Goal: Transaction & Acquisition: Purchase product/service

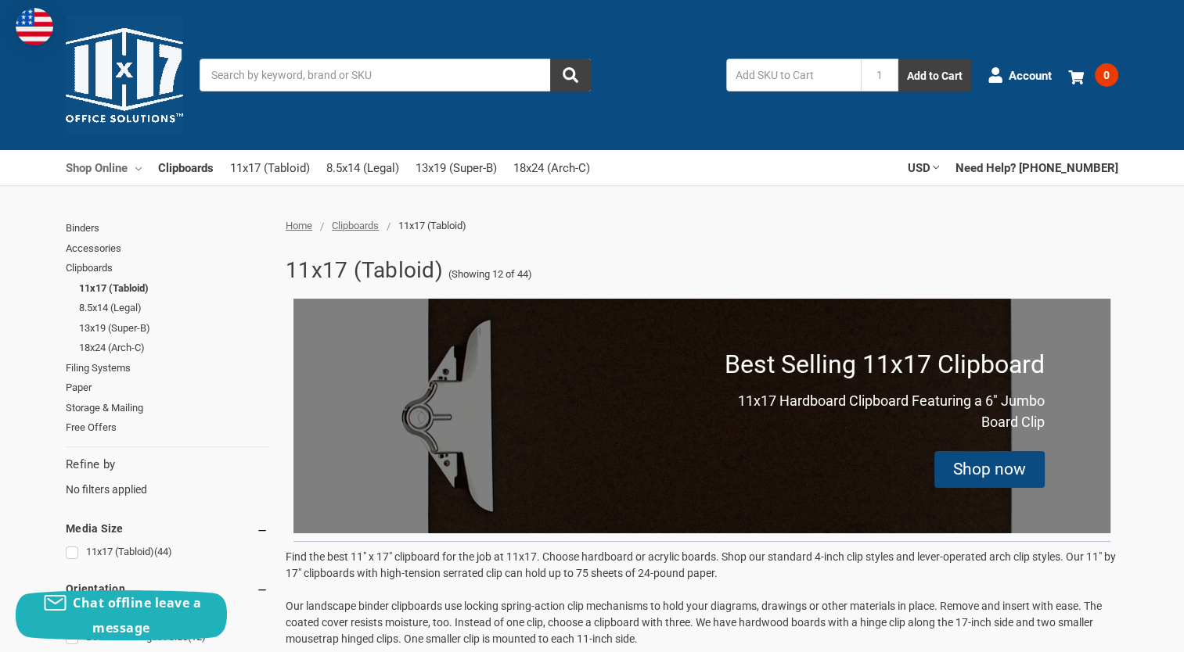
click at [139, 171] on icon at bounding box center [138, 169] width 6 height 6
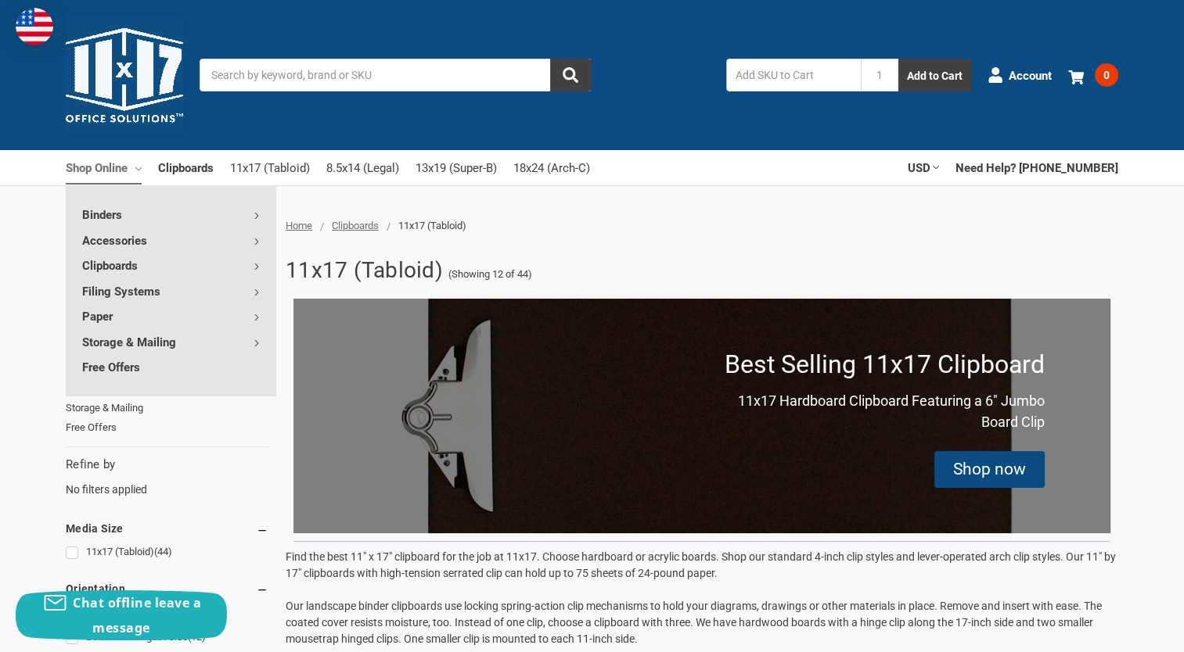
click at [139, 171] on icon at bounding box center [138, 169] width 6 height 6
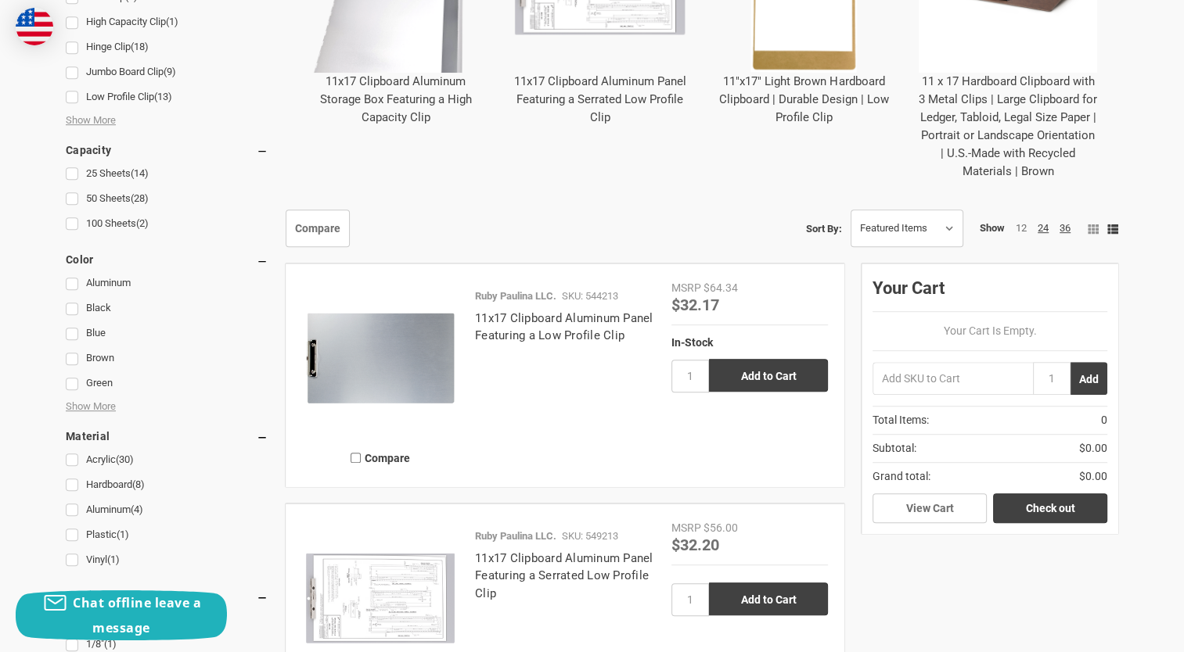
scroll to position [939, 0]
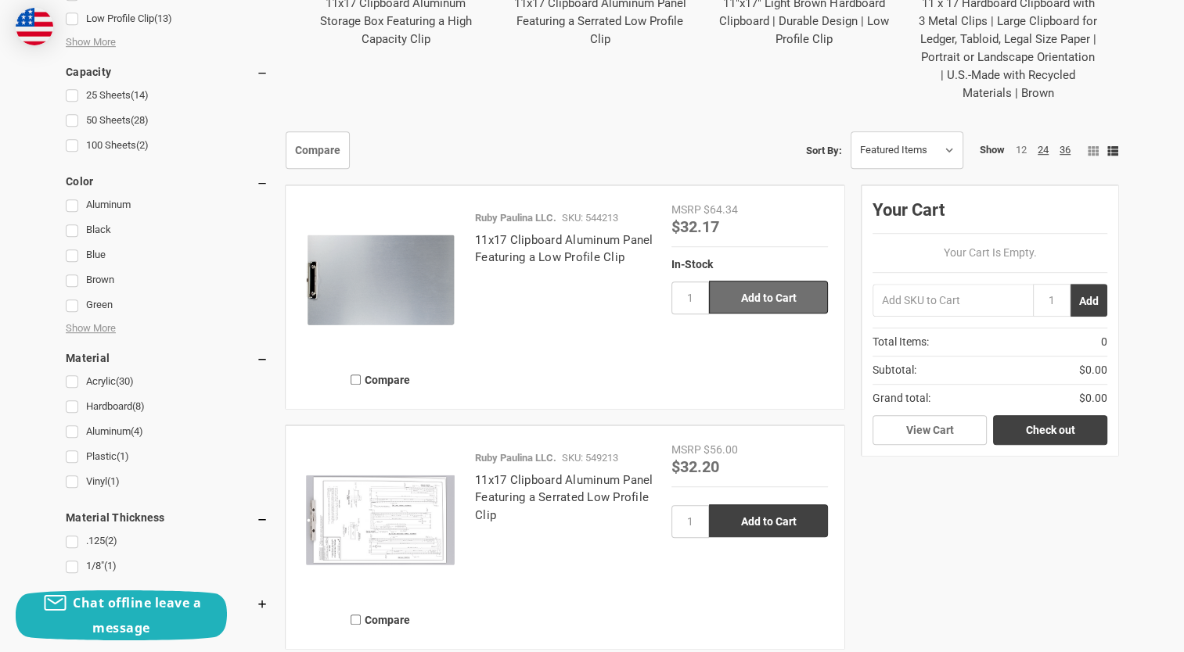
click at [767, 305] on input "Add to Cart" at bounding box center [768, 297] width 119 height 33
type input "Add to Cart"
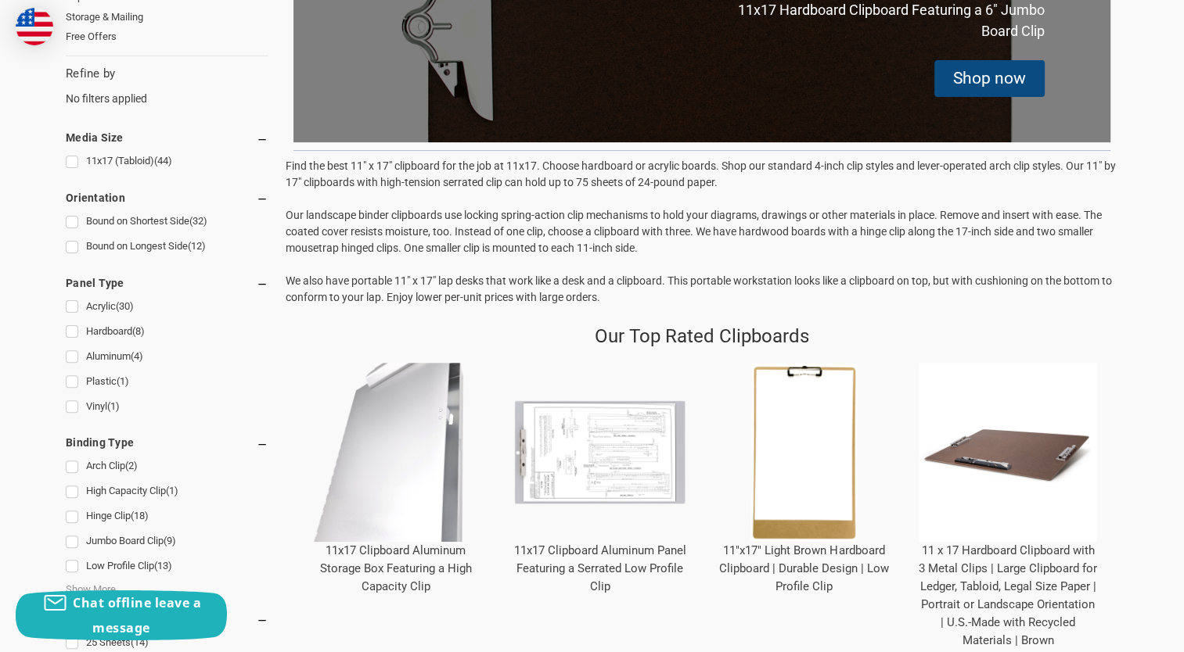
scroll to position [0, 0]
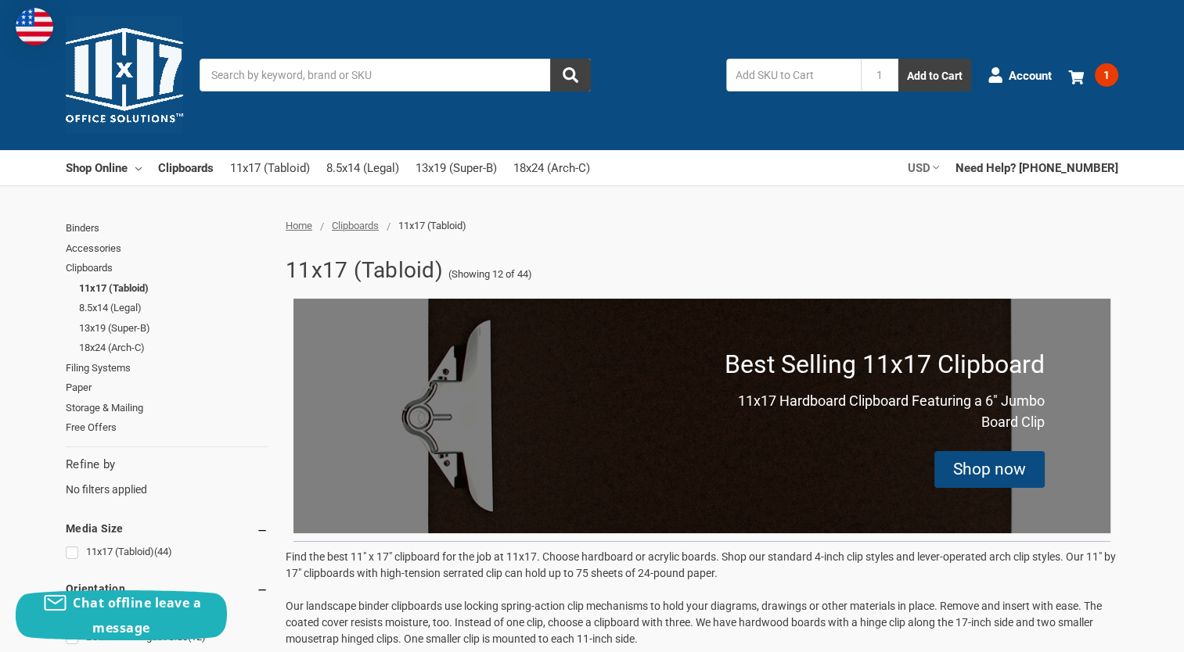
click at [939, 170] on icon at bounding box center [935, 167] width 6 height 6
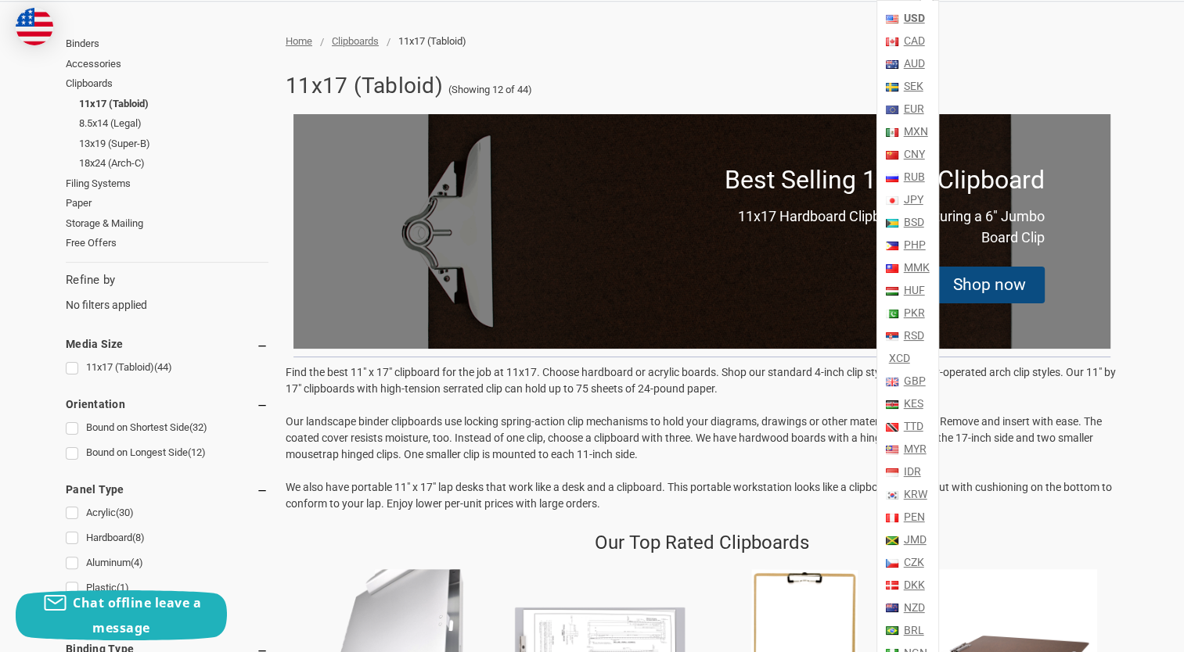
click at [1026, 66] on div "11x17 (Tabloid) (Showing 12 of 44) Best Selling 11x17 Clipboard 11x17 Hardboard…" at bounding box center [697, 467] width 841 height 803
